Goal: Task Accomplishment & Management: Use online tool/utility

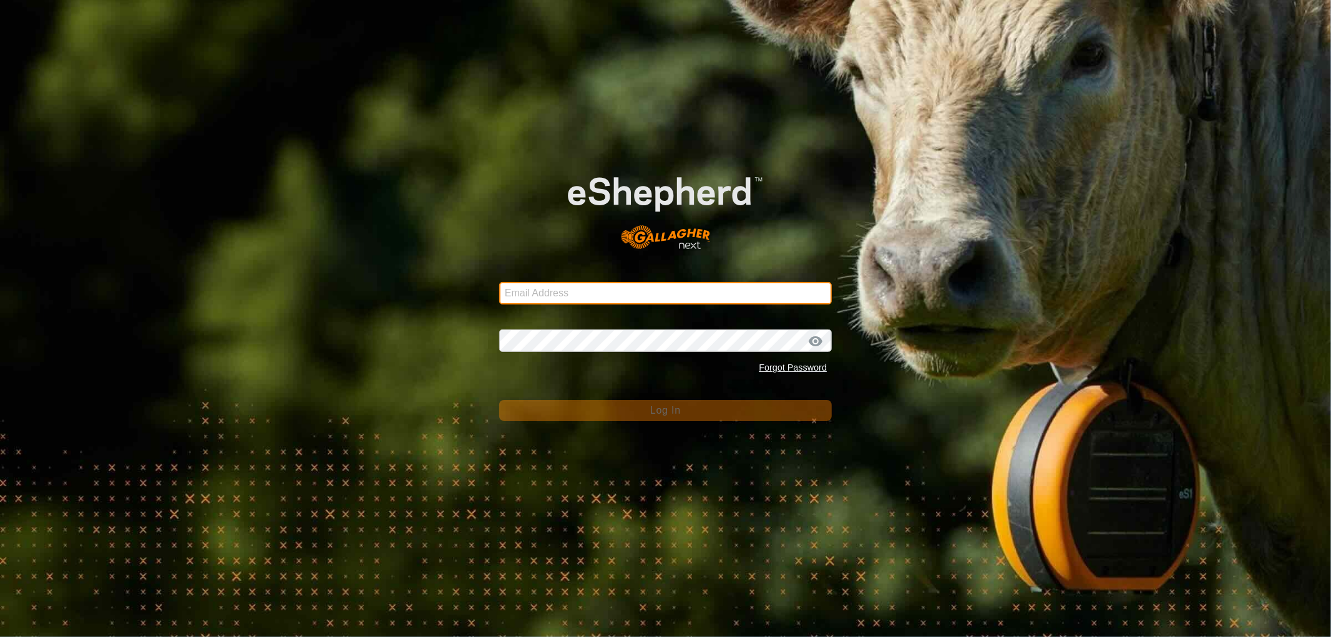
click at [538, 288] on input "Email Address" at bounding box center [665, 293] width 332 height 22
type input "[EMAIL_ADDRESS][DOMAIN_NAME]"
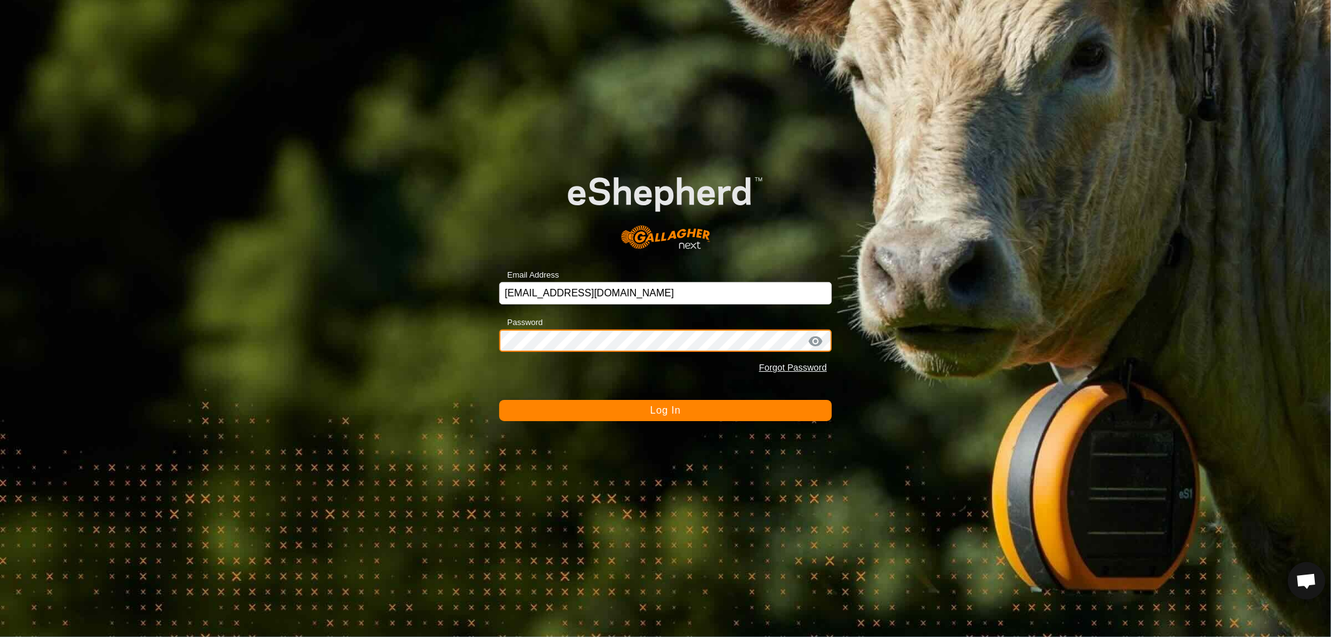
click at [499, 400] on button "Log In" at bounding box center [665, 410] width 332 height 21
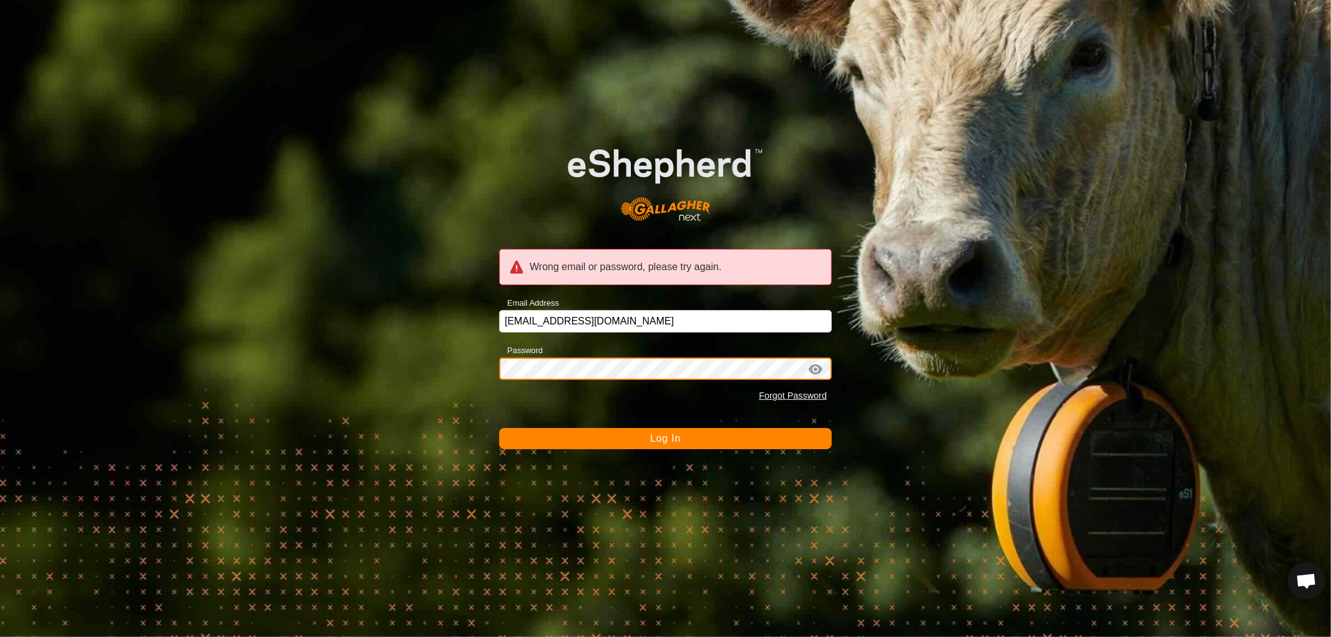
click at [331, 379] on div "Wrong email or password, please try again. Email Address [EMAIL_ADDRESS][DOMAIN…" at bounding box center [665, 318] width 1331 height 637
click at [499, 428] on button "Log In" at bounding box center [665, 438] width 332 height 21
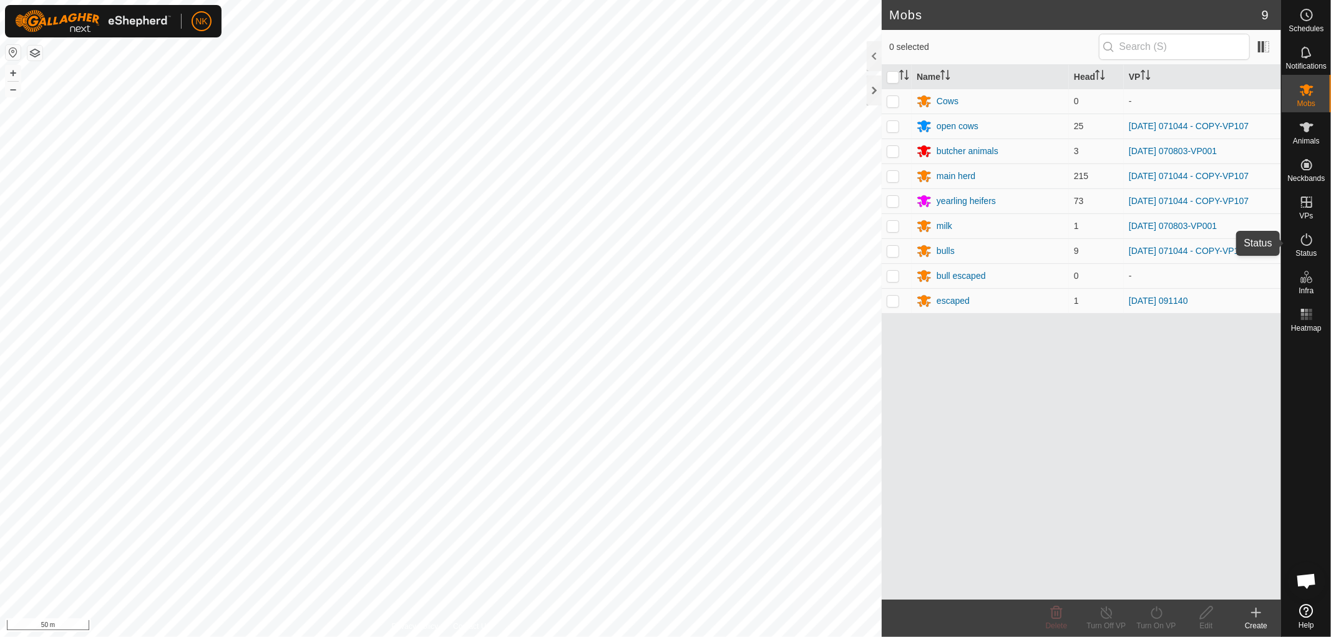
click at [1307, 248] on es-activation-svg-icon at bounding box center [1306, 240] width 22 height 20
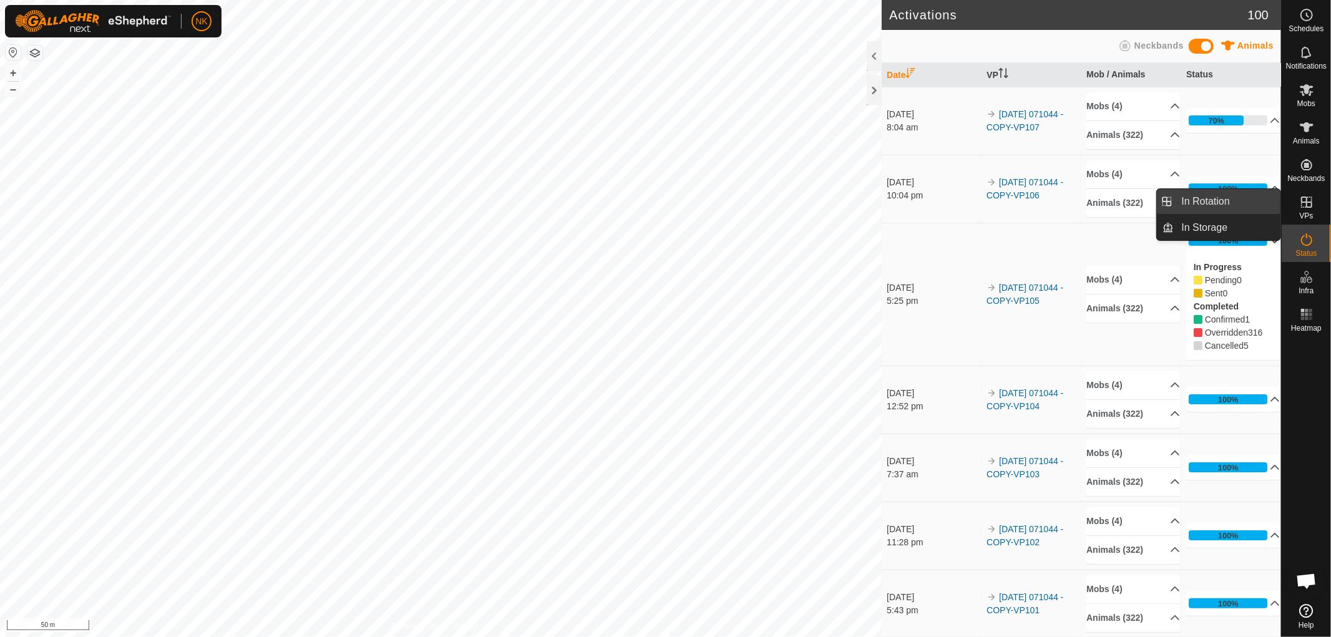
click at [1188, 196] on link "In Rotation" at bounding box center [1227, 201] width 107 height 25
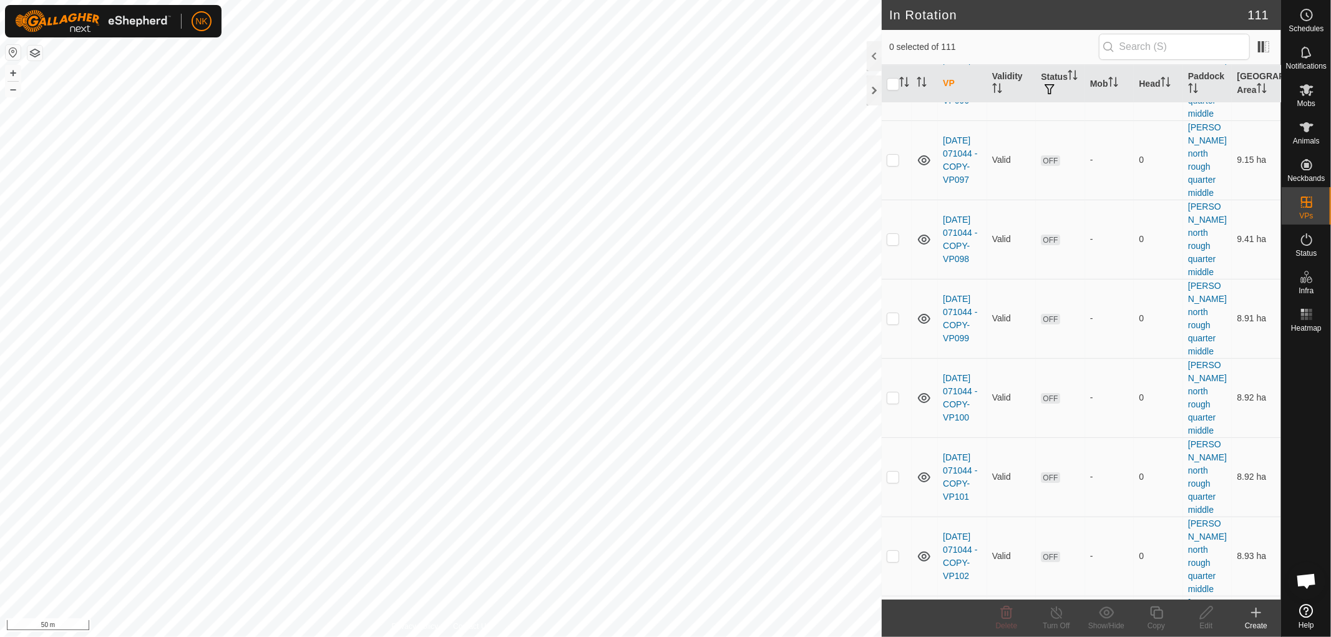
scroll to position [3396, 0]
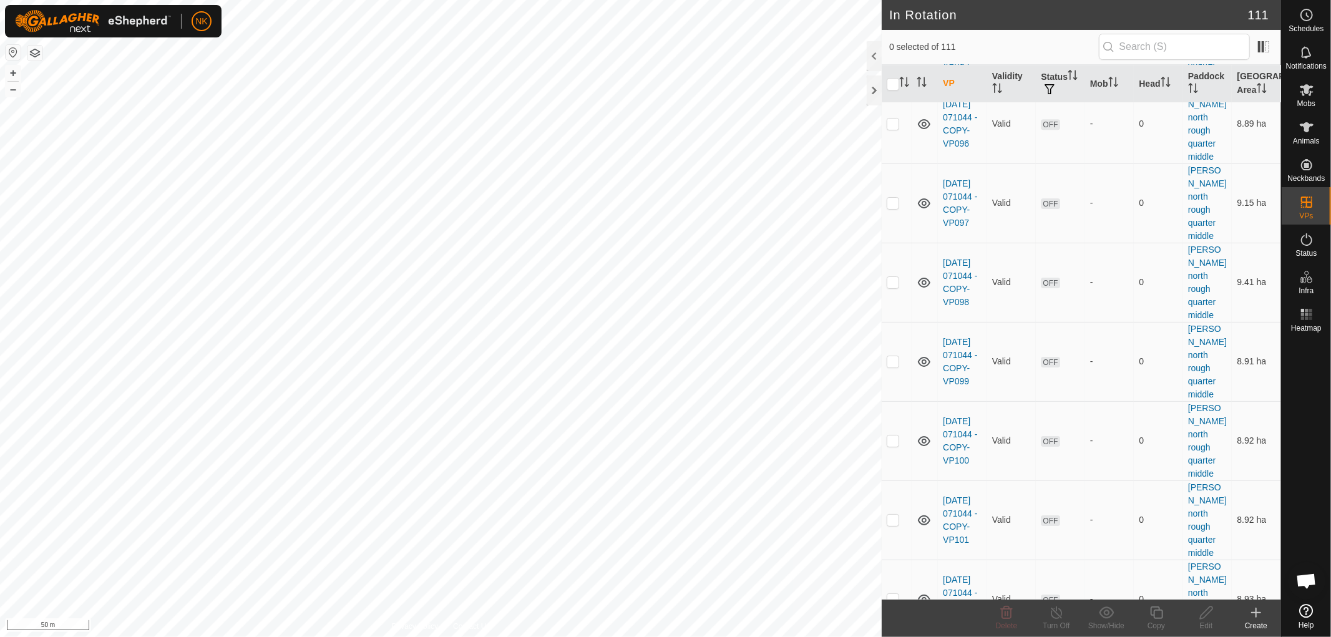
checkbox input "true"
click at [1154, 613] on icon at bounding box center [1156, 612] width 12 height 12
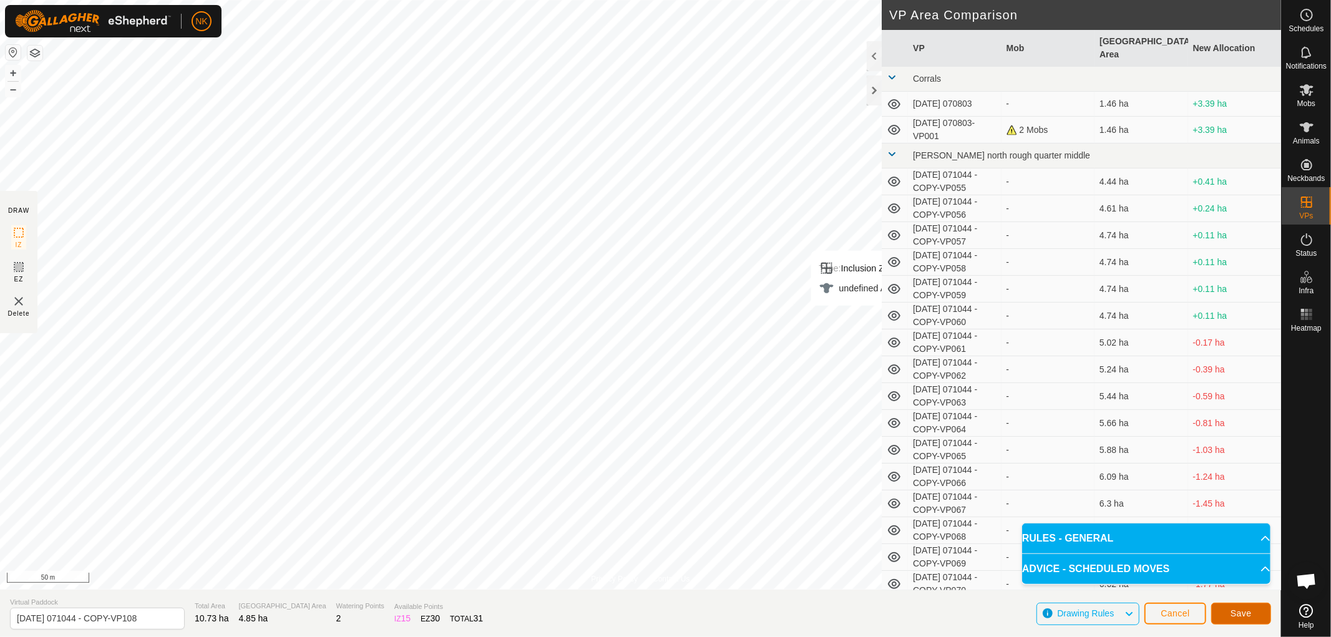
click at [1237, 613] on span "Save" at bounding box center [1240, 613] width 21 height 10
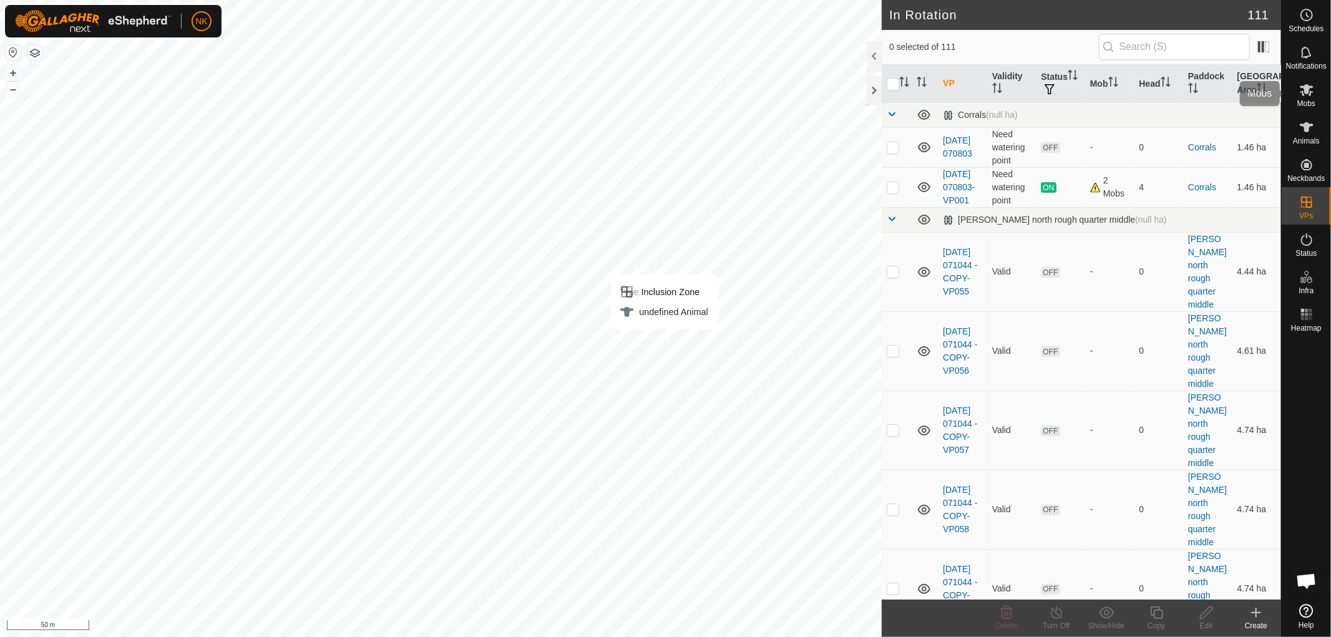
click at [1306, 96] on icon at bounding box center [1306, 89] width 15 height 15
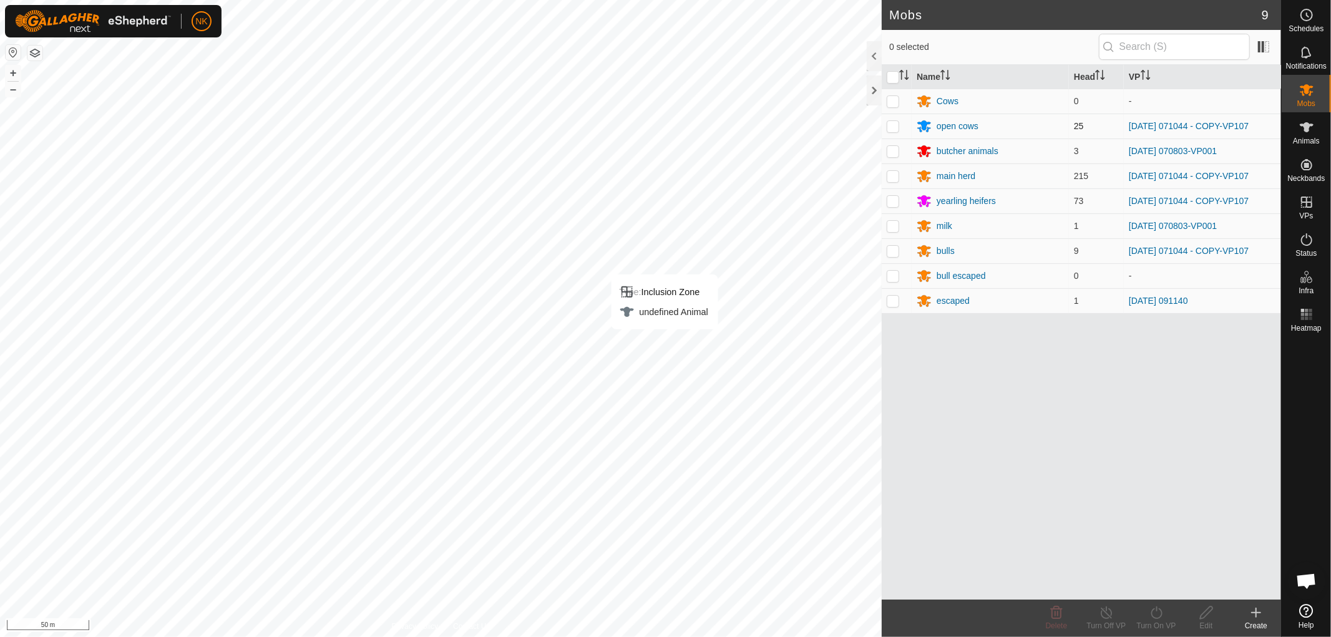
click at [890, 122] on p-checkbox at bounding box center [892, 126] width 12 height 10
checkbox input "true"
click at [890, 180] on p-checkbox at bounding box center [892, 176] width 12 height 10
checkbox input "true"
click at [892, 201] on p-checkbox at bounding box center [892, 201] width 12 height 10
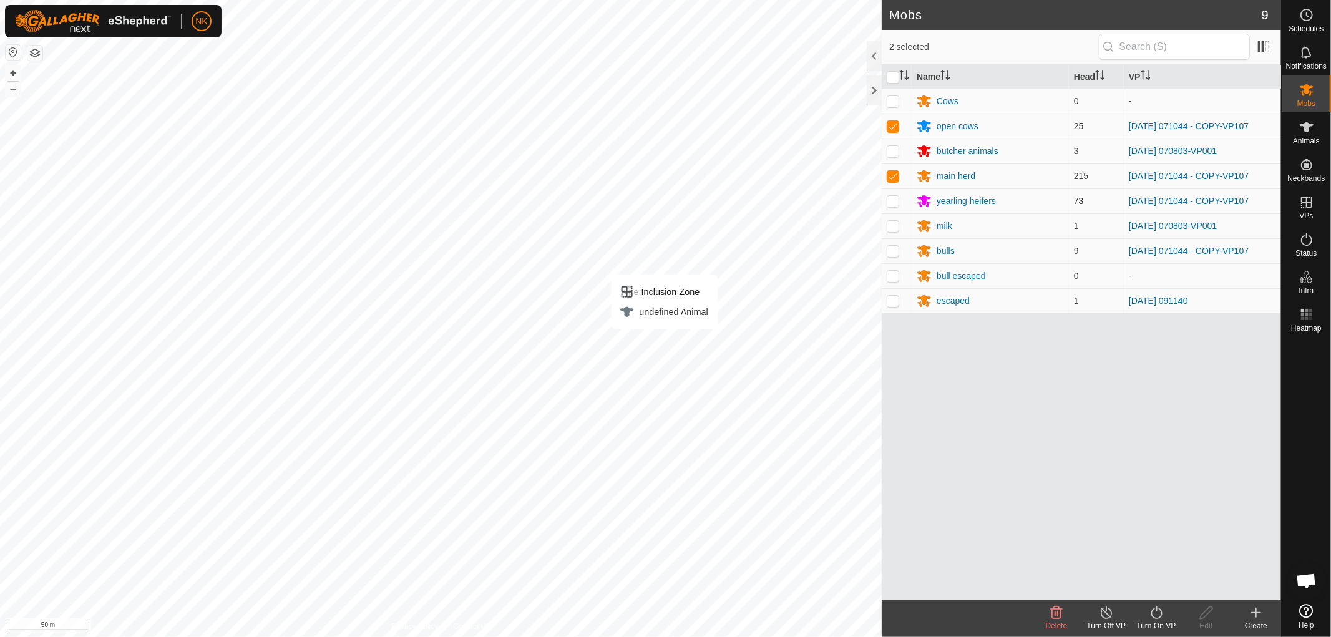
checkbox input "true"
click at [895, 250] on p-checkbox at bounding box center [892, 251] width 12 height 10
checkbox input "true"
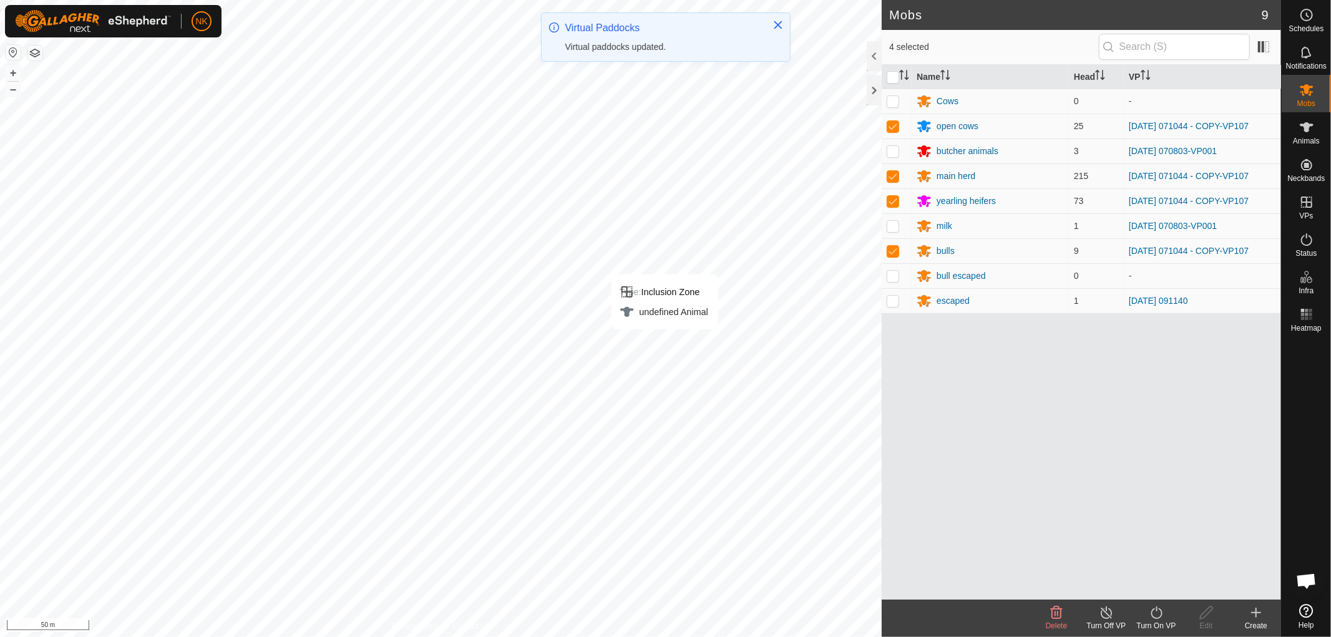
click at [1162, 614] on icon at bounding box center [1156, 612] width 16 height 15
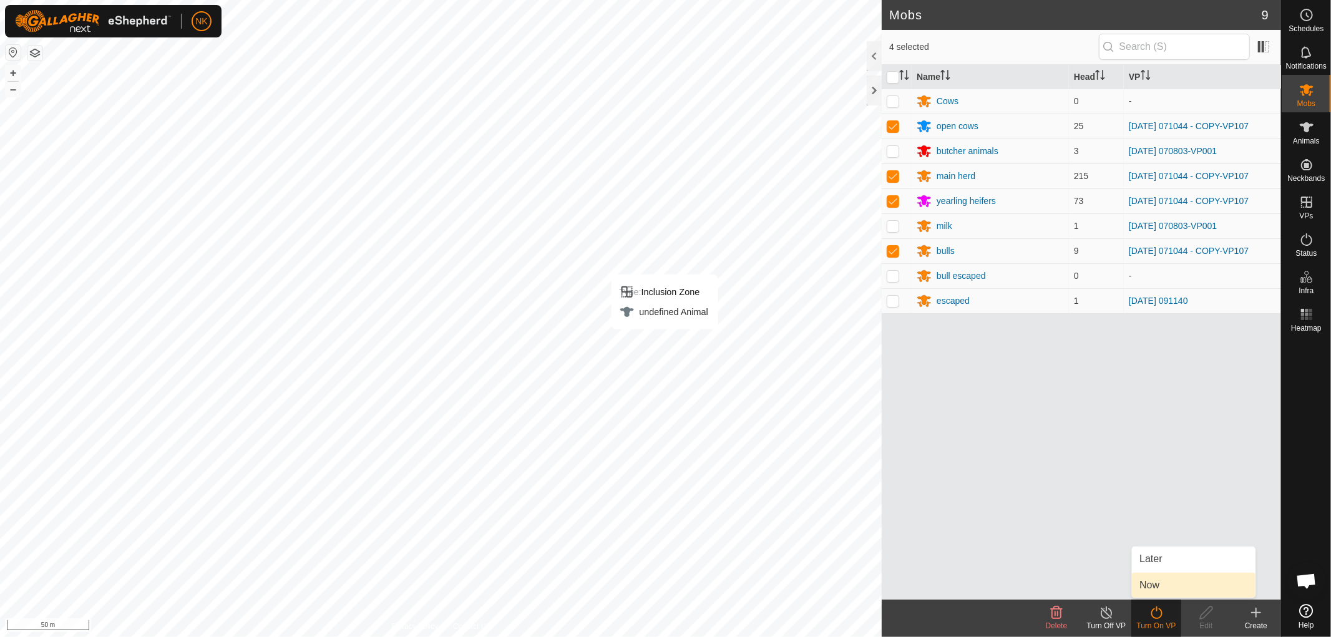
click at [1153, 587] on link "Now" at bounding box center [1194, 585] width 124 height 25
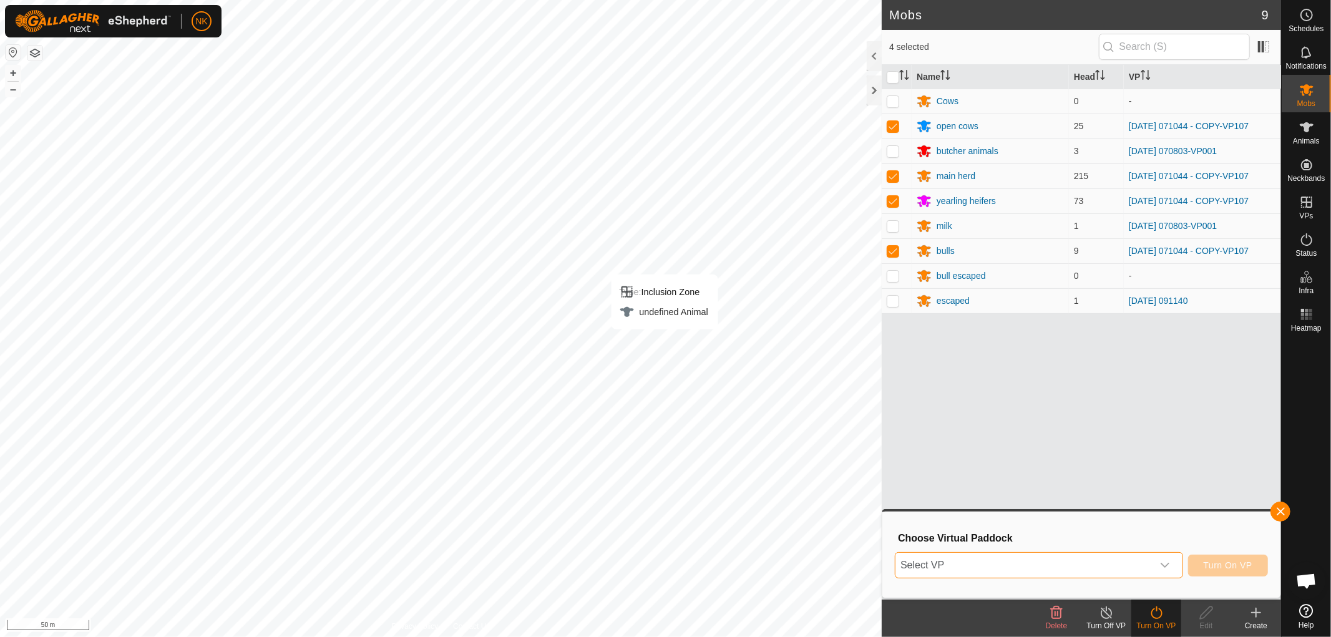
click at [1027, 574] on span "Select VP" at bounding box center [1023, 565] width 257 height 25
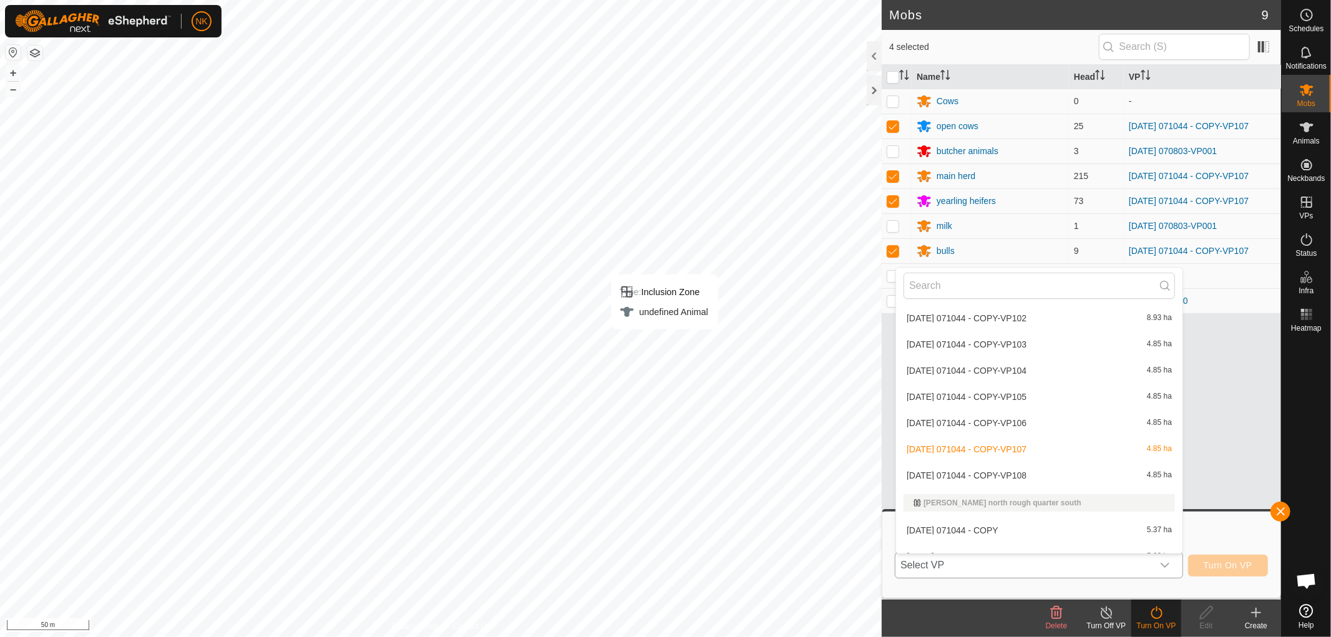
scroll to position [1455, 0]
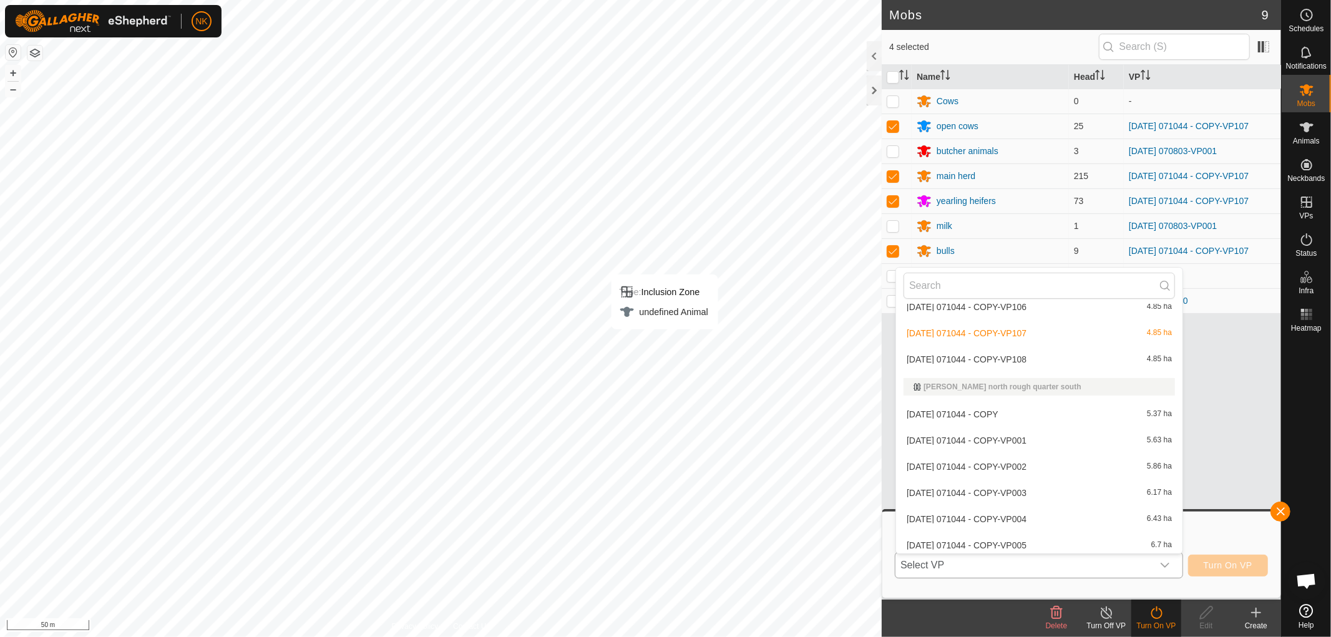
click at [986, 352] on li "[DATE] 071044 - COPY-VP108 4.85 ha" at bounding box center [1039, 359] width 286 height 25
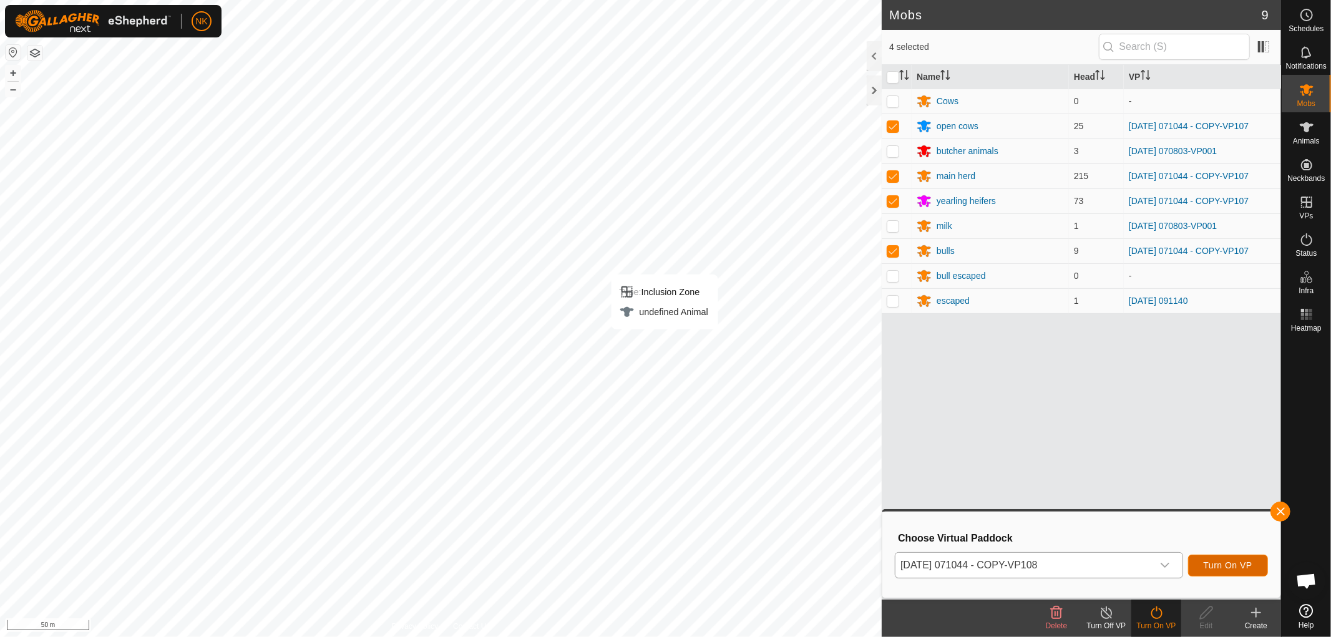
click at [1226, 569] on span "Turn On VP" at bounding box center [1227, 565] width 49 height 10
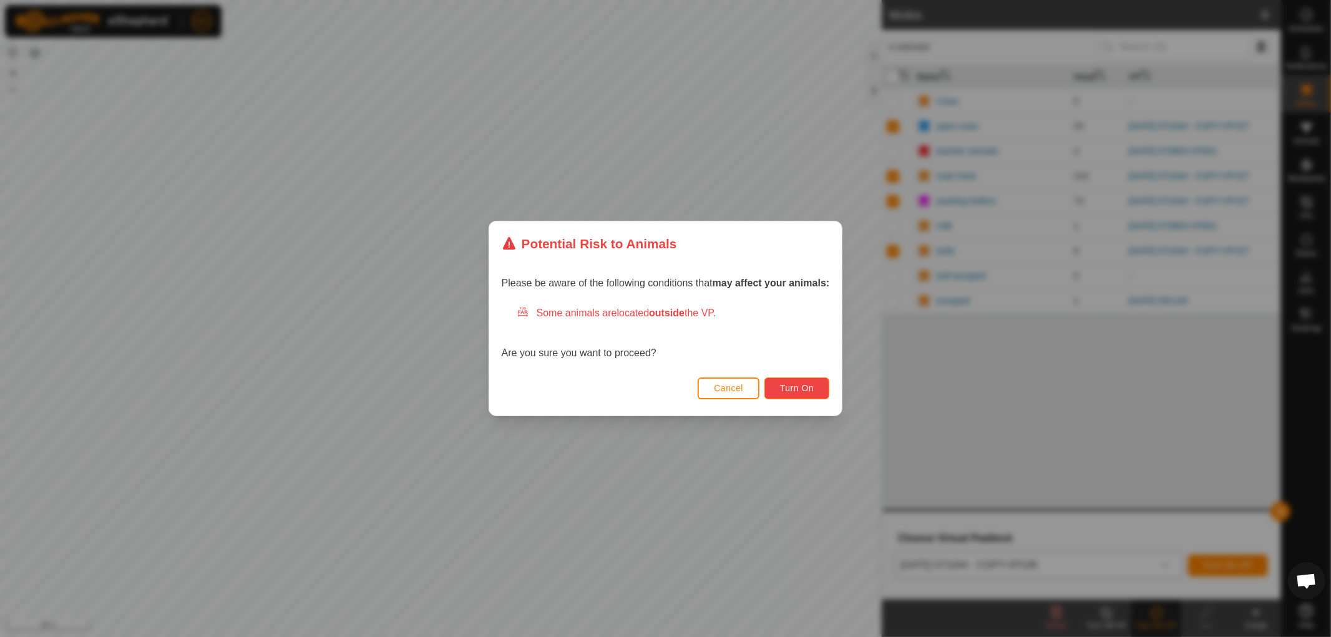
click at [800, 383] on span "Turn On" at bounding box center [797, 388] width 34 height 10
